Goal: Check status: Check status

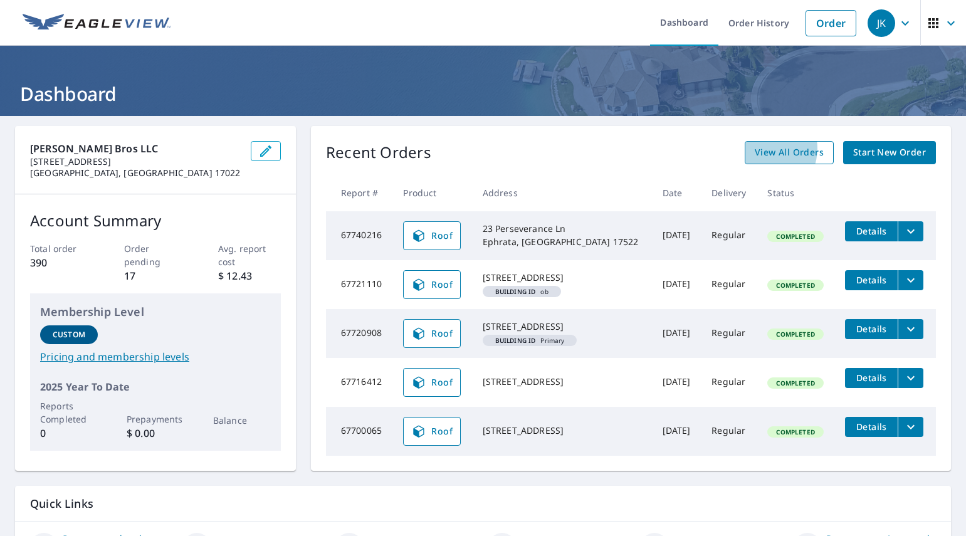
click at [800, 149] on span "View All Orders" at bounding box center [788, 153] width 69 height 16
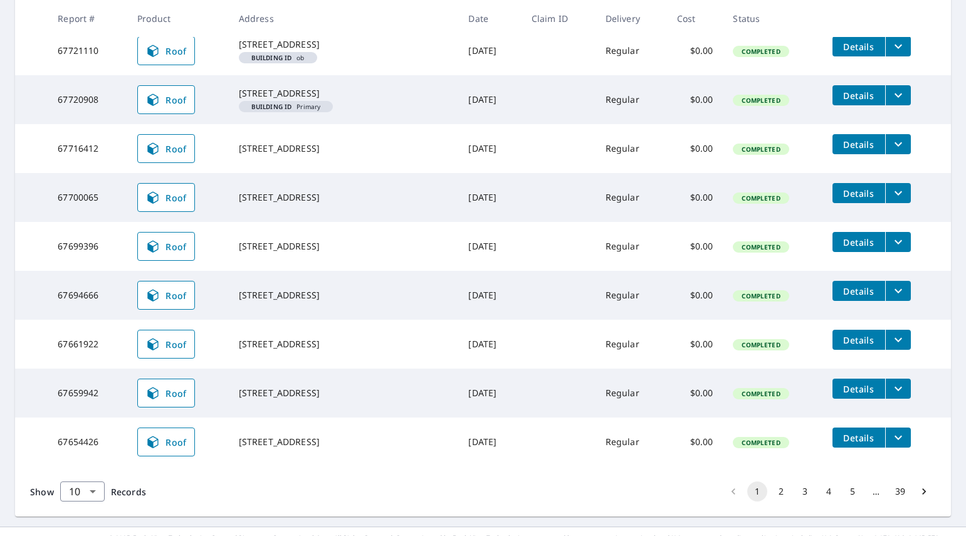
scroll to position [301, 0]
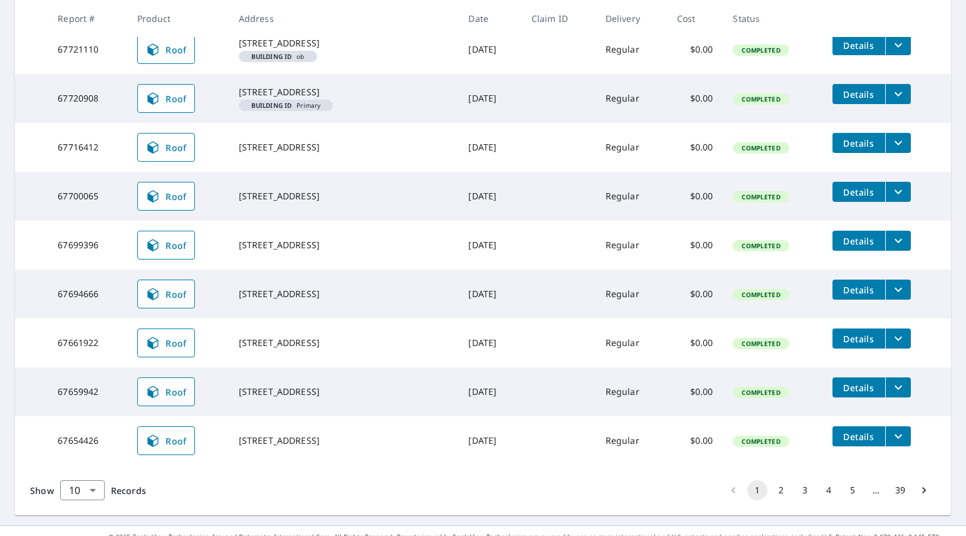
click at [784, 480] on button "2" at bounding box center [781, 490] width 20 height 20
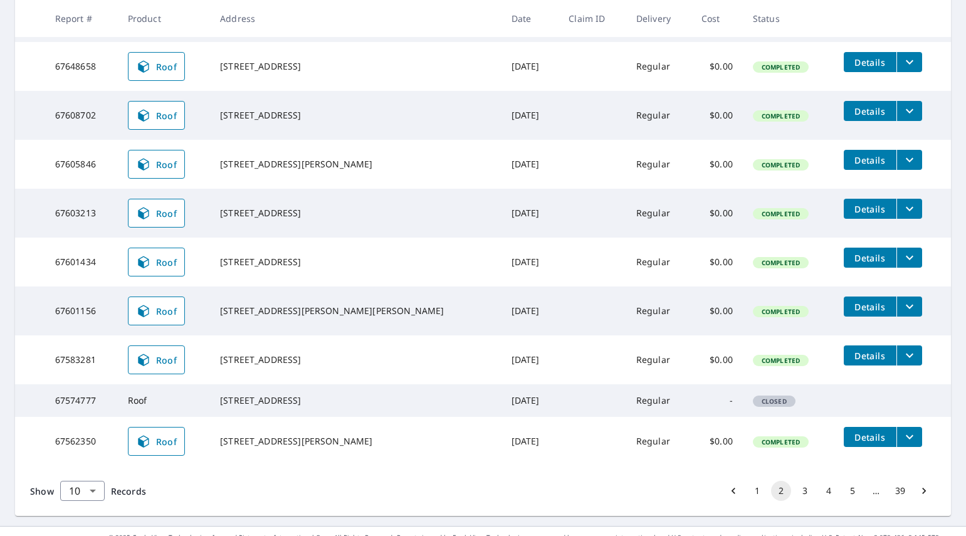
scroll to position [285, 0]
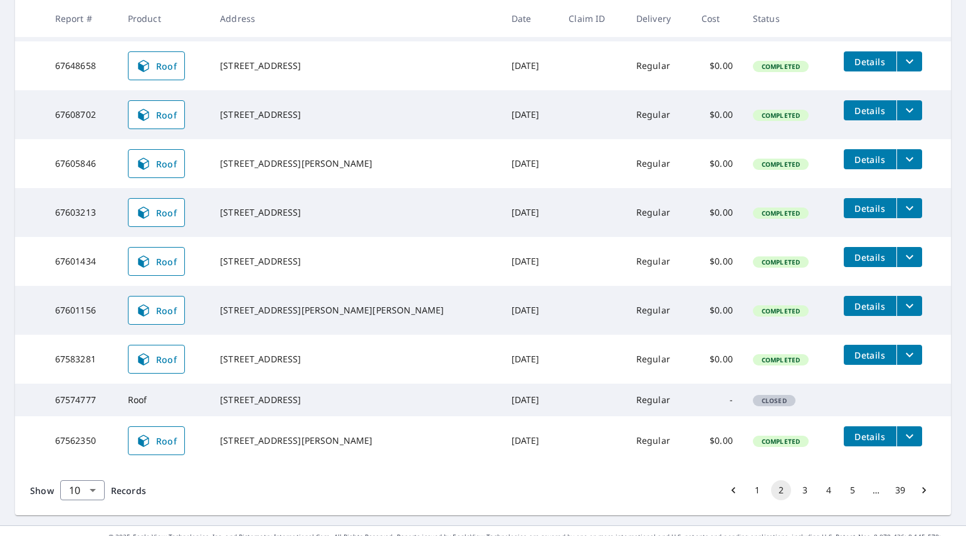
click at [808, 480] on button "3" at bounding box center [805, 490] width 20 height 20
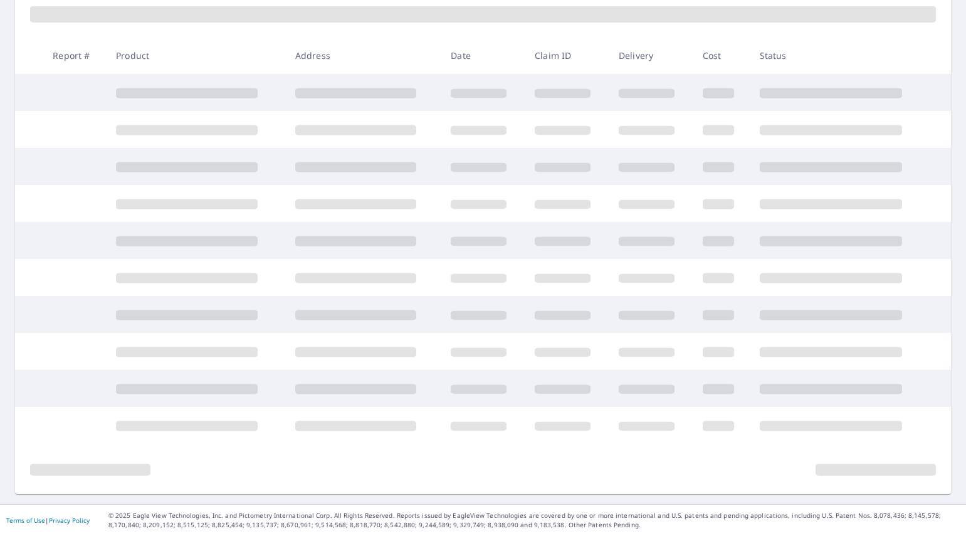
scroll to position [189, 0]
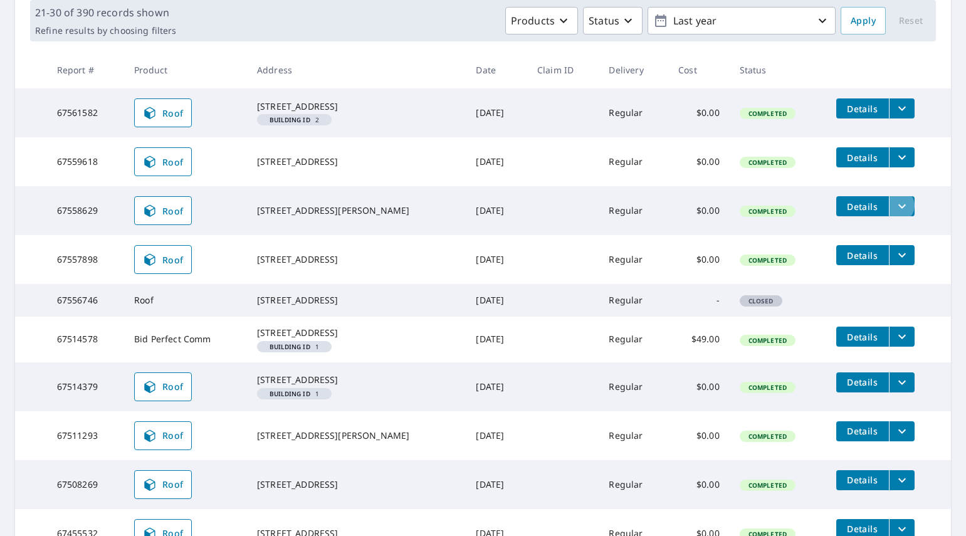
click at [894, 204] on icon "filesDropdownBtn-67558629" at bounding box center [901, 206] width 15 height 15
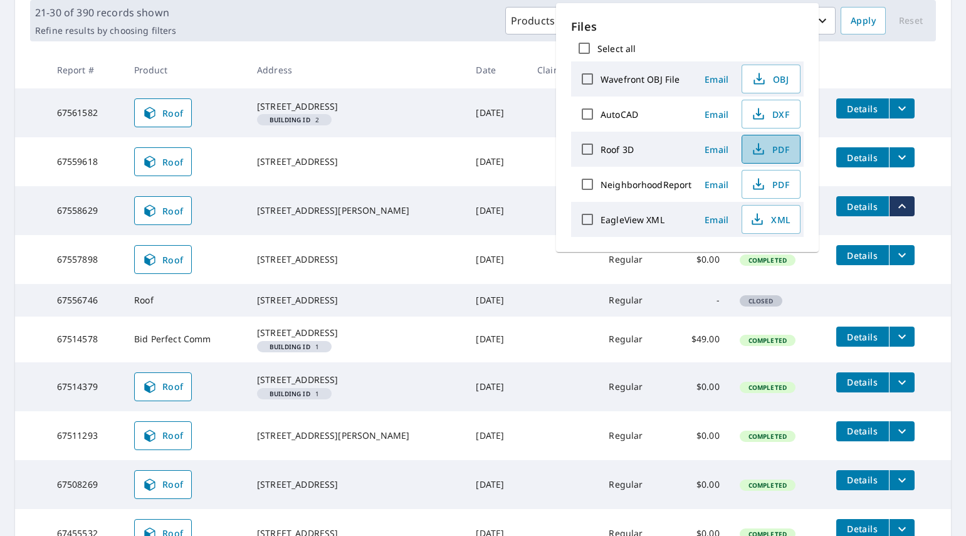
click at [766, 142] on span "PDF" at bounding box center [769, 149] width 40 height 15
